Goal: Information Seeking & Learning: Learn about a topic

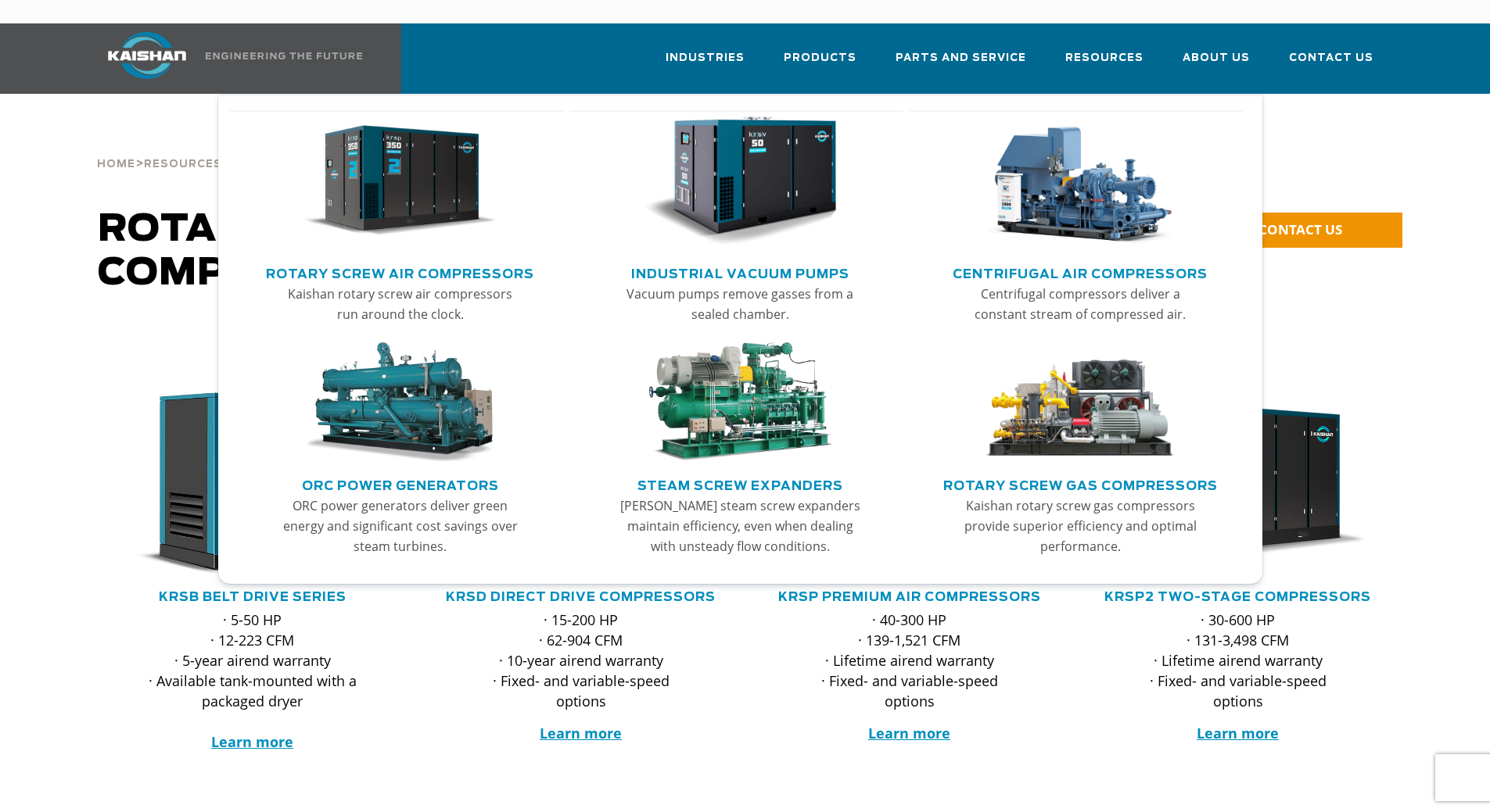
click at [395, 260] on link "Rotary Screw Air Compressors" at bounding box center [400, 272] width 268 height 23
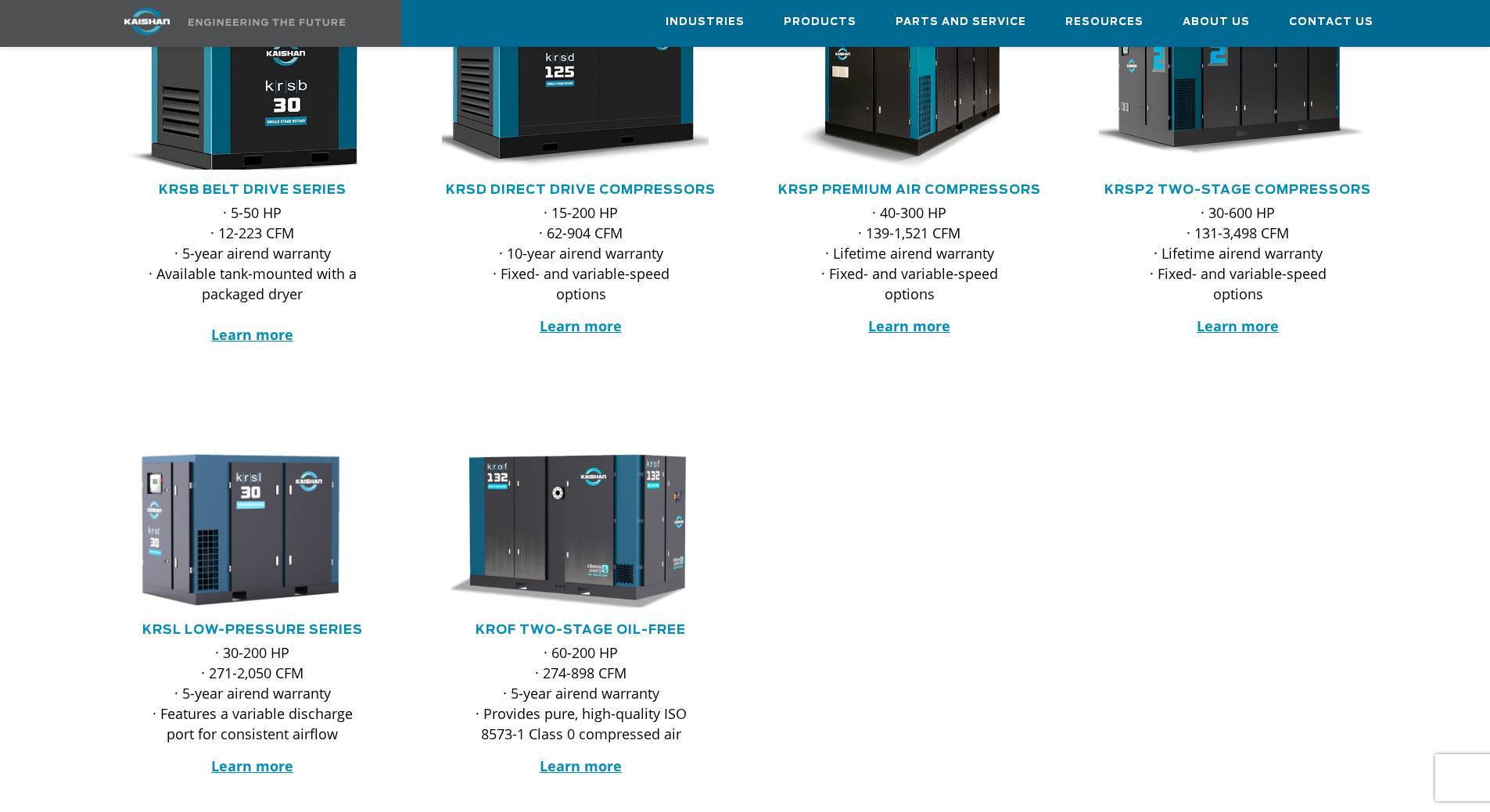
scroll to position [469, 0]
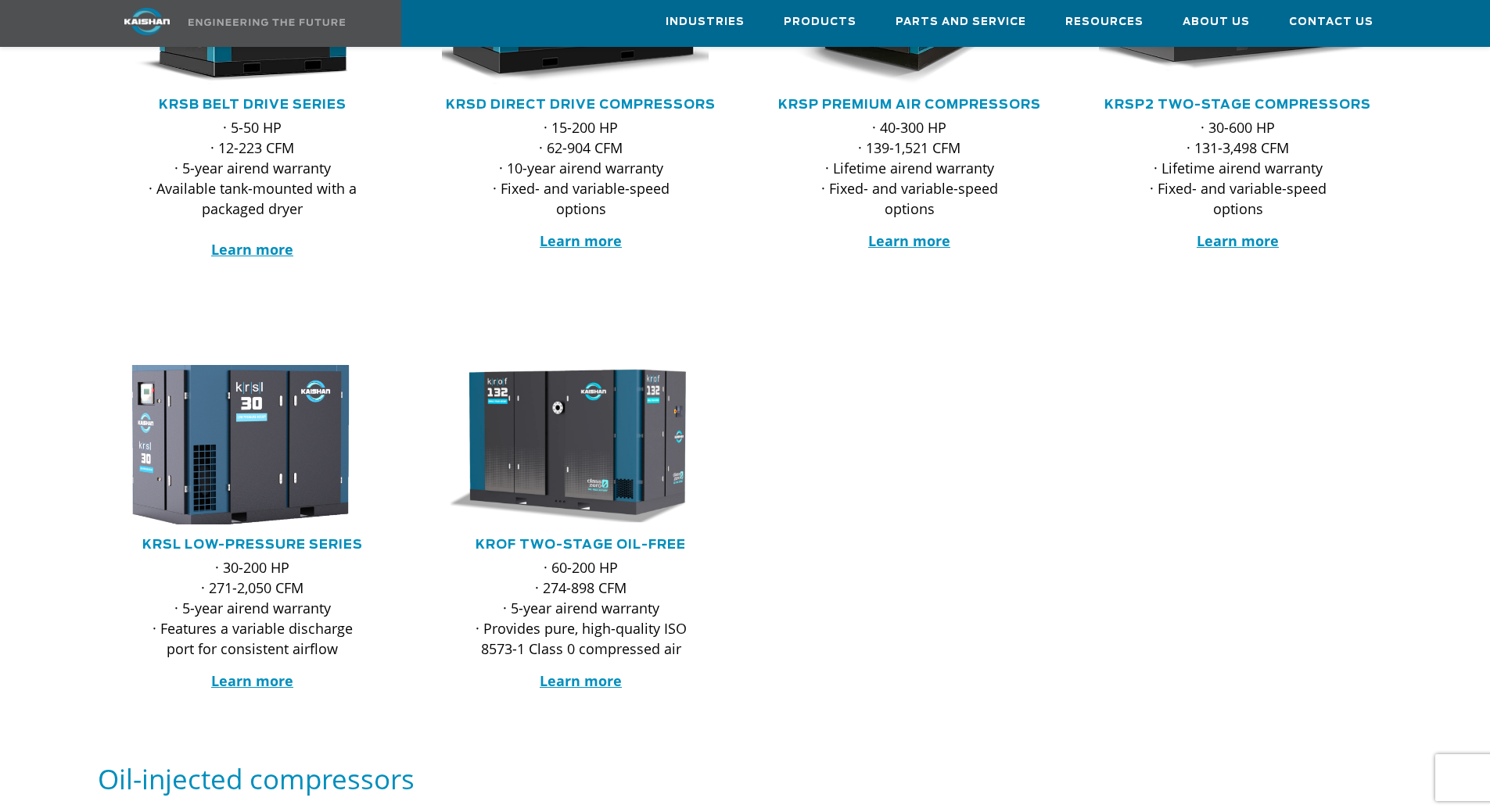
click at [274, 465] on img at bounding box center [240, 444] width 306 height 175
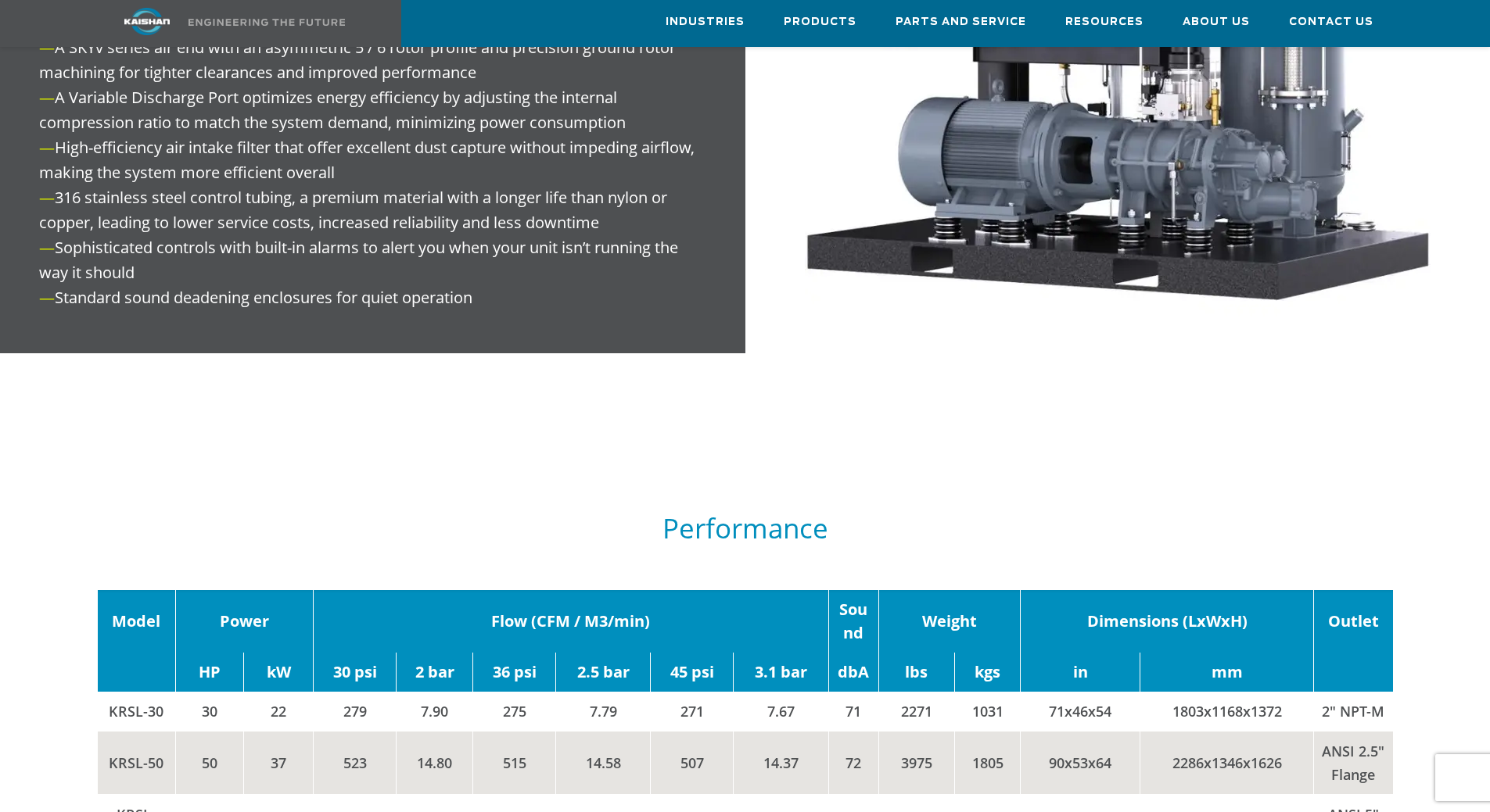
scroll to position [2266, 0]
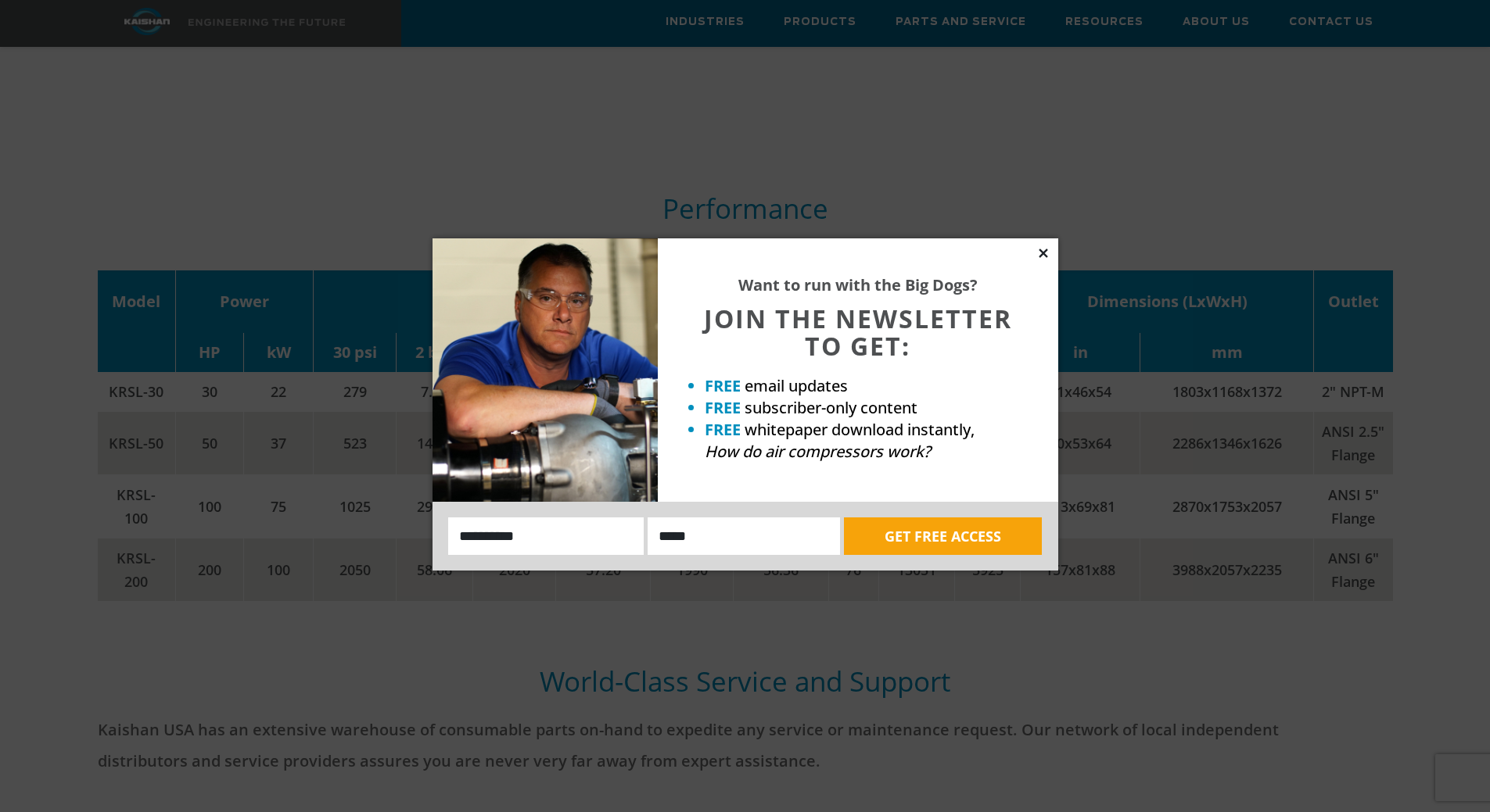
click at [1040, 255] on icon at bounding box center [1042, 252] width 8 height 8
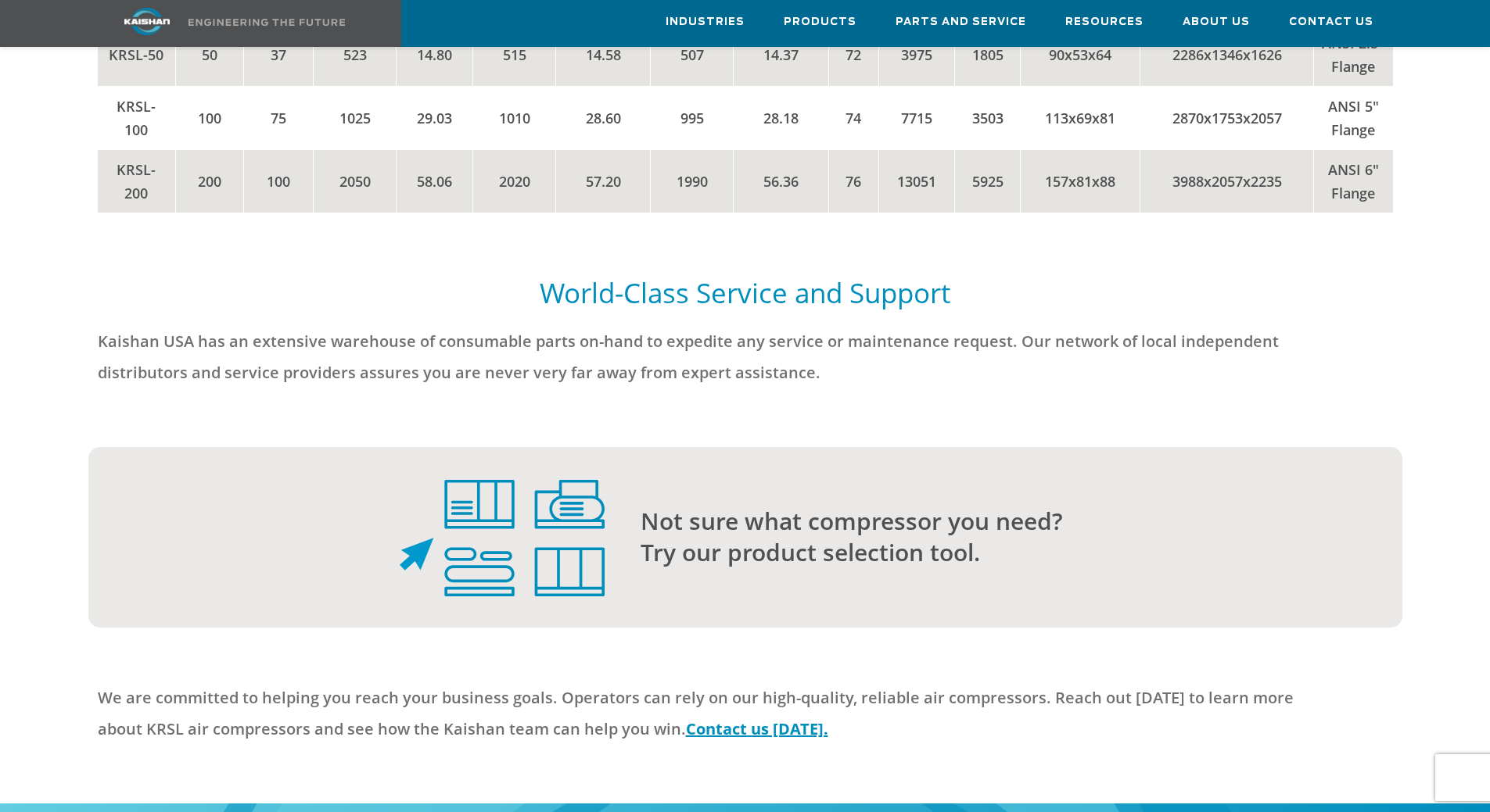
scroll to position [2579, 0]
